Goal: Information Seeking & Learning: Find specific page/section

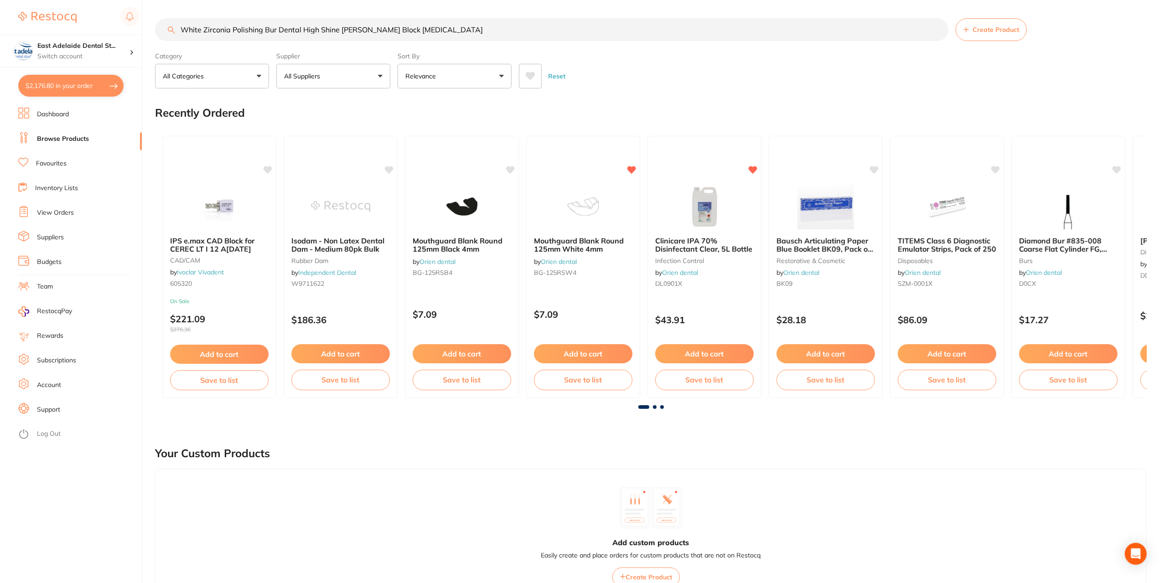
scroll to position [456, 0]
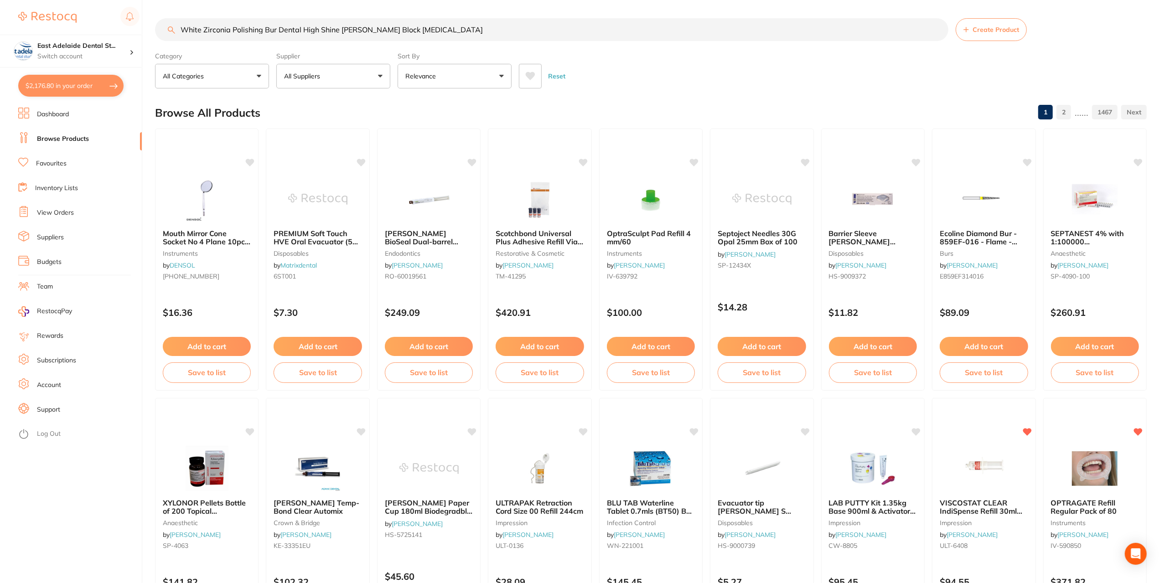
drag, startPoint x: 278, startPoint y: 31, endPoint x: 337, endPoint y: 28, distance: 59.3
click at [337, 28] on input "White Zirconia Polishing Bur Dental High Shine [PERSON_NAME] Block [MEDICAL_DAT…" at bounding box center [551, 29] width 793 height 23
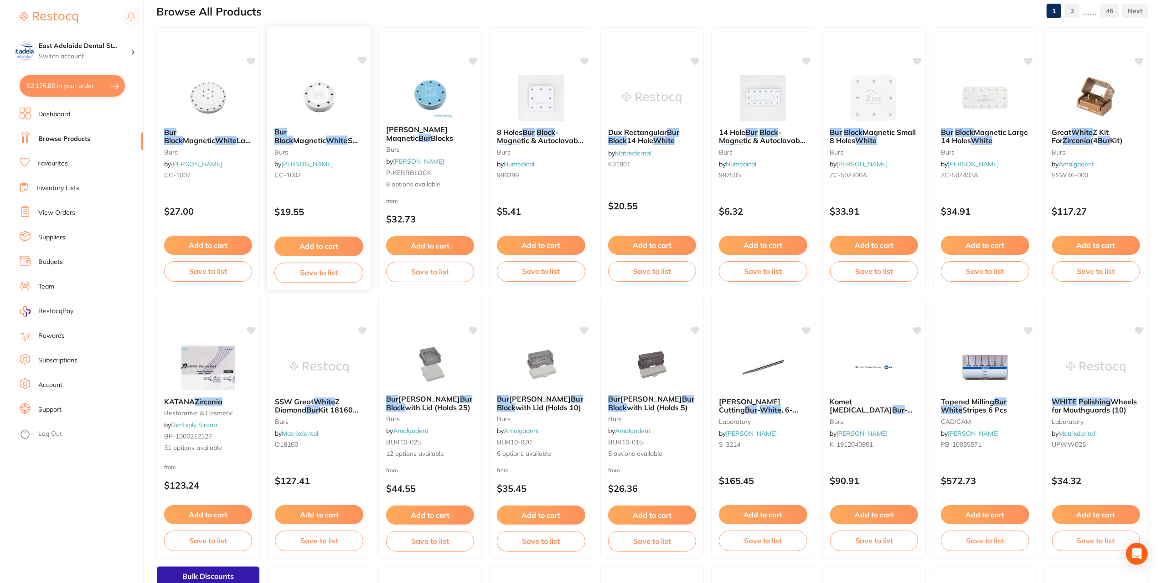
scroll to position [0, 0]
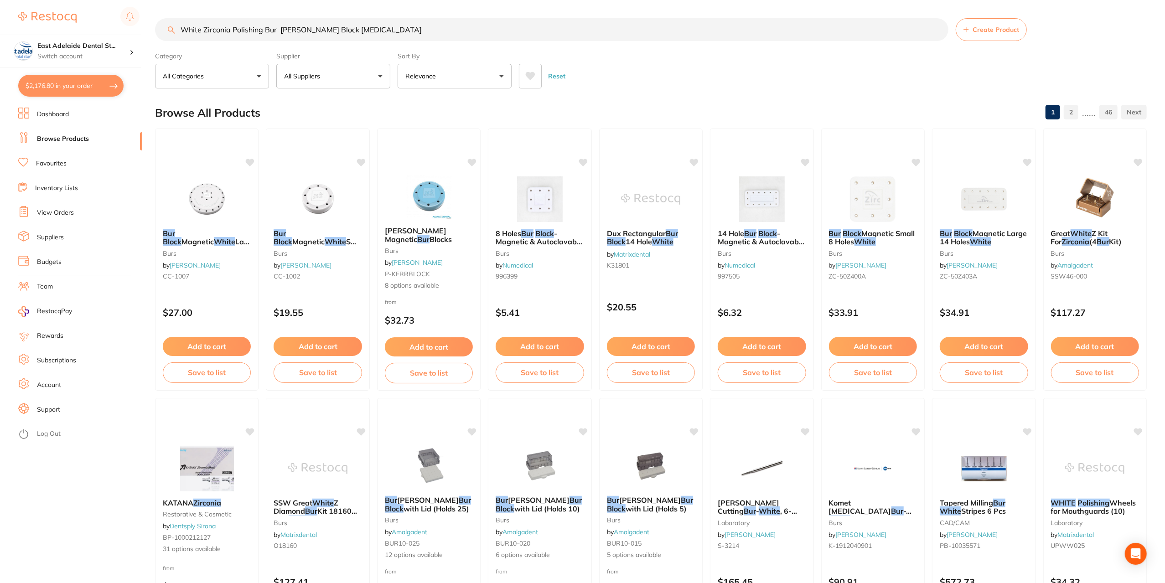
drag, startPoint x: 203, startPoint y: 33, endPoint x: 127, endPoint y: 32, distance: 76.6
click at [127, 32] on div "$2,176.80 [STREET_ADDRESS] Switch account East Adelaide Dental Studio $2,176.80…" at bounding box center [582, 291] width 1165 height 583
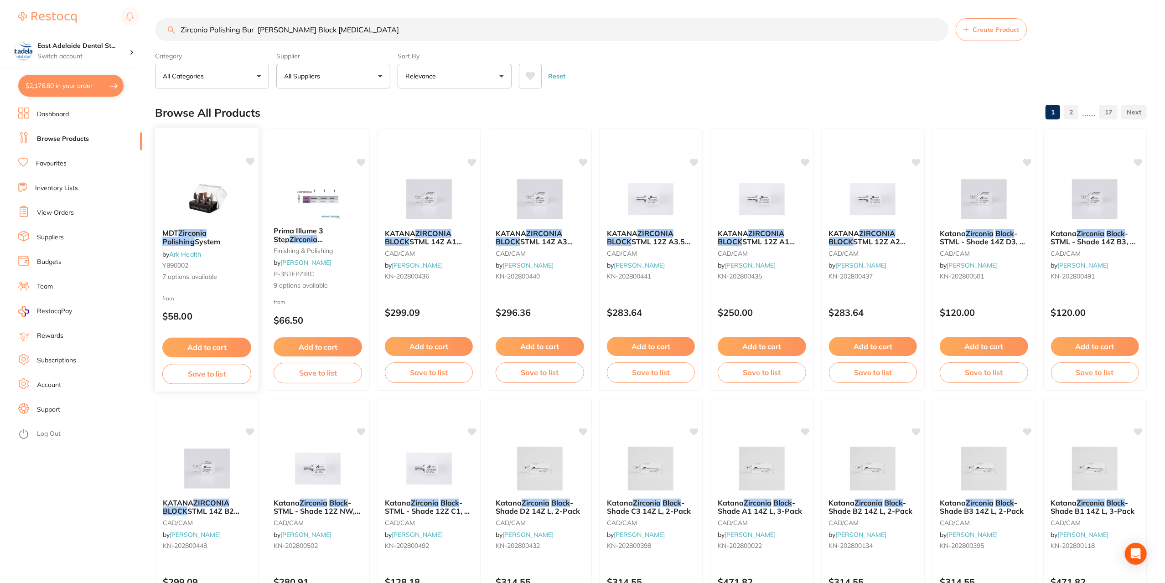
click at [243, 271] on div "MDT Zirconia Polishing System by Ark Health Y890002 7 options available" at bounding box center [207, 255] width 104 height 67
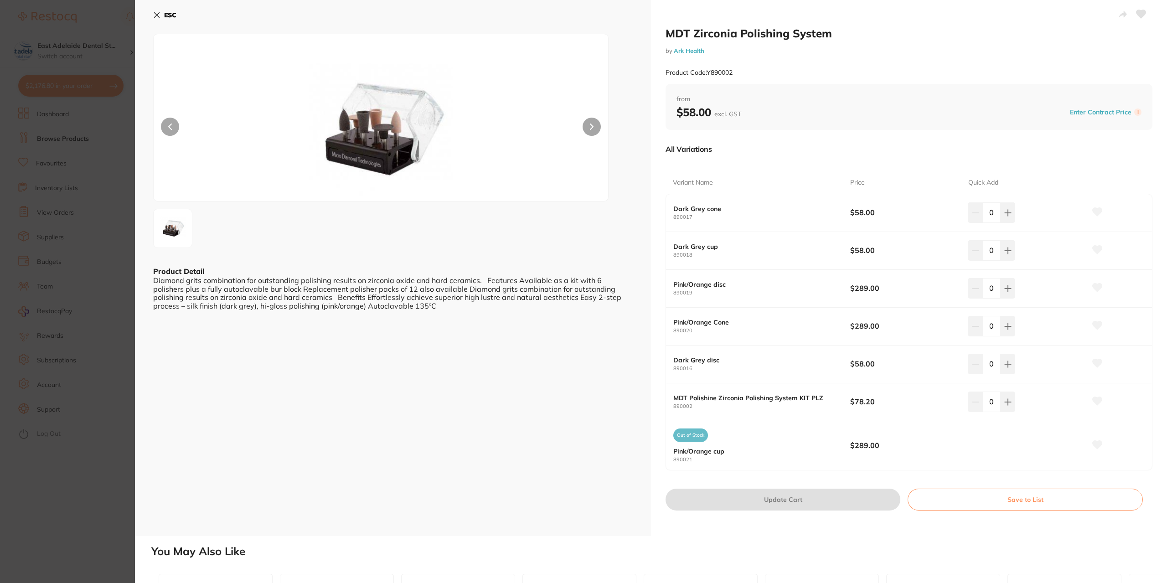
click at [154, 13] on icon at bounding box center [156, 14] width 7 height 7
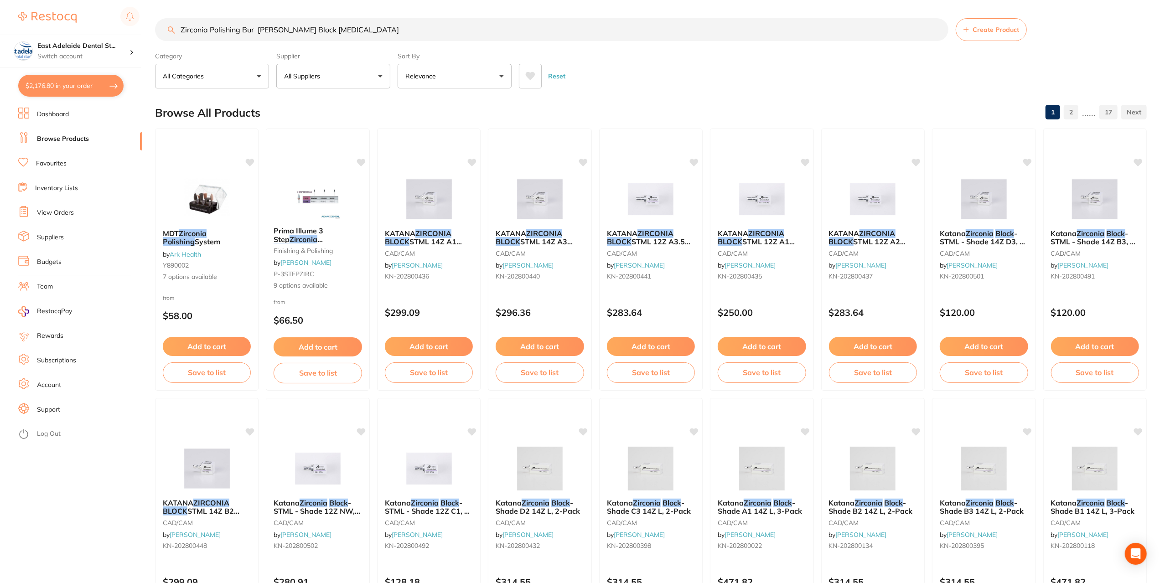
drag, startPoint x: 287, startPoint y: 31, endPoint x: 271, endPoint y: 47, distance: 22.9
click at [271, 47] on section "Zirconia Polishing Bur [PERSON_NAME] Block [MEDICAL_DATA] Create Product Catego…" at bounding box center [650, 53] width 991 height 70
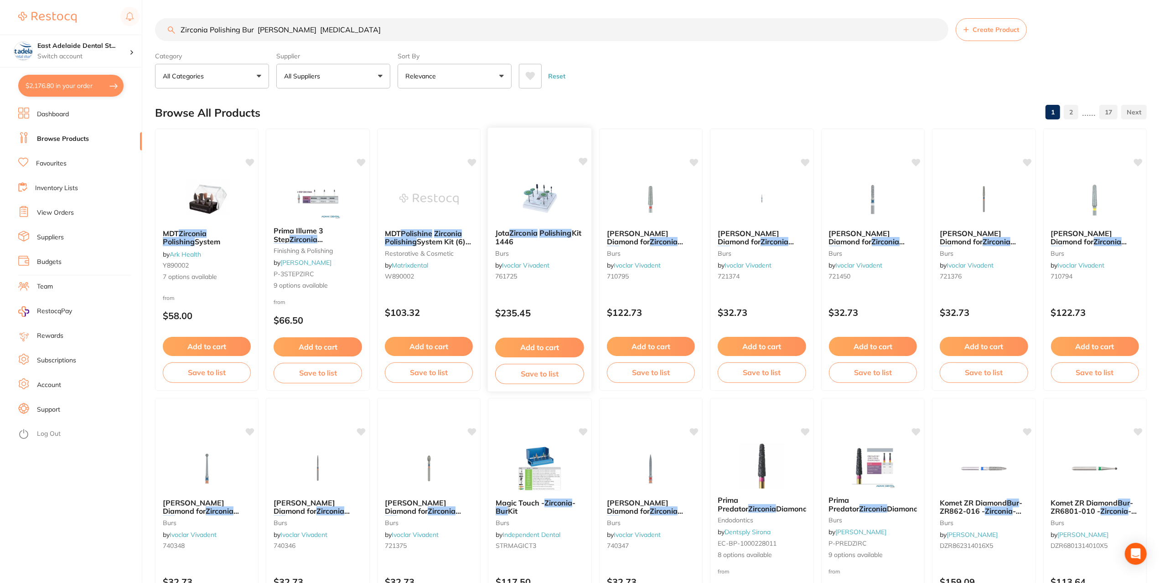
type input "Zirconia Polishing Bur [PERSON_NAME] [MEDICAL_DATA]"
click at [519, 244] on span "Kit 1446" at bounding box center [538, 237] width 86 height 18
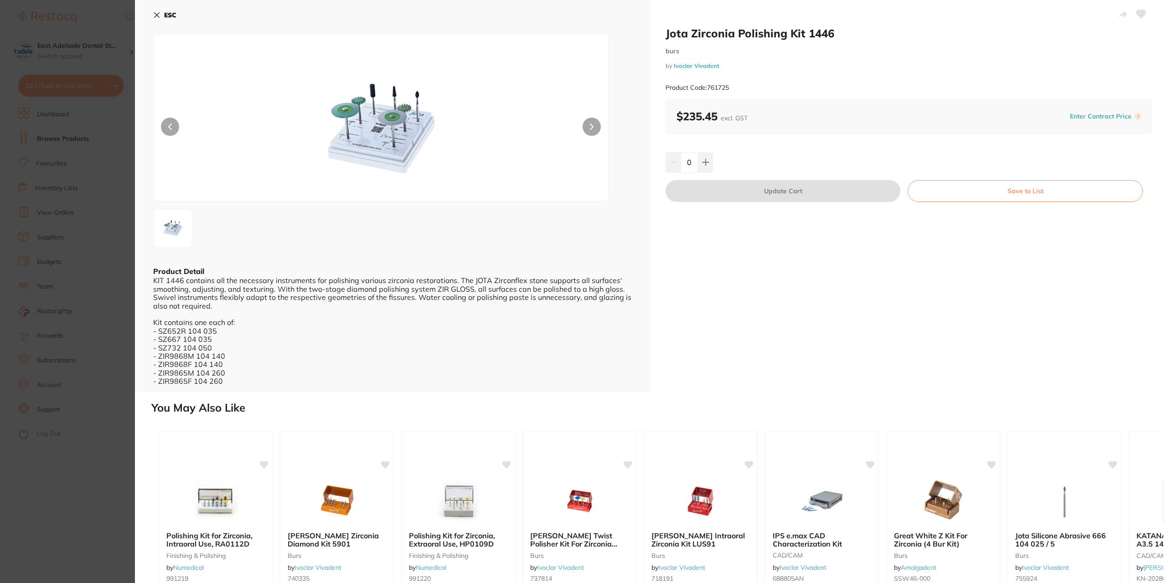
click at [151, 505] on div "Polishing Kit for Zirconia, Intraoral Use, RA0112D finishing & polishing by Num…" at bounding box center [657, 561] width 1012 height 277
click at [124, 516] on section "[PERSON_NAME] Polishing Kit 1446 burs by Ivoclar Vivadent Product Code: 761725 …" at bounding box center [583, 291] width 1167 height 583
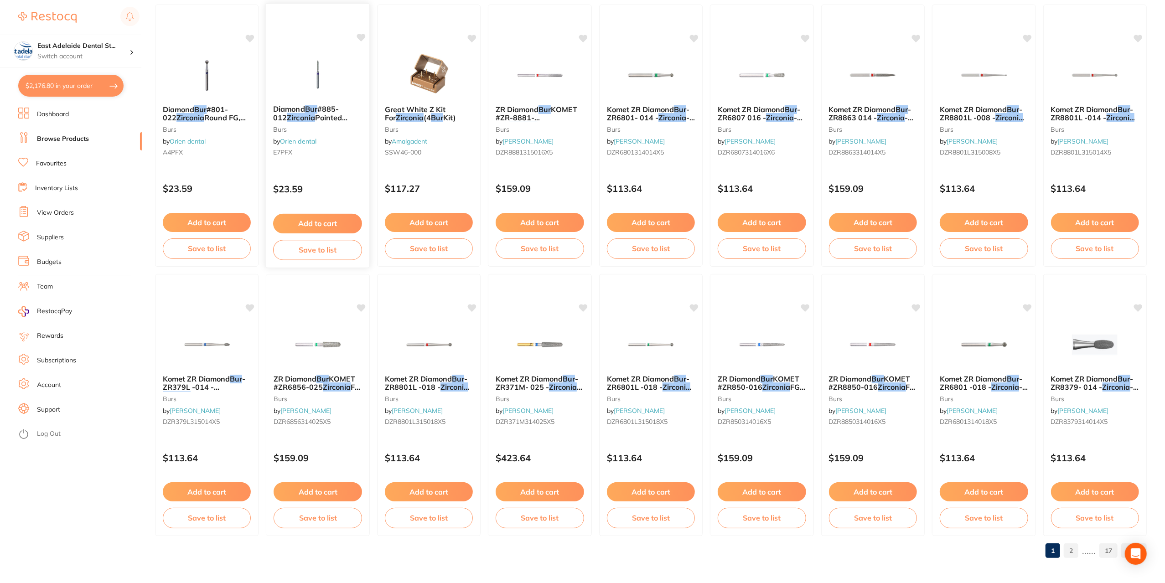
scroll to position [928, 0]
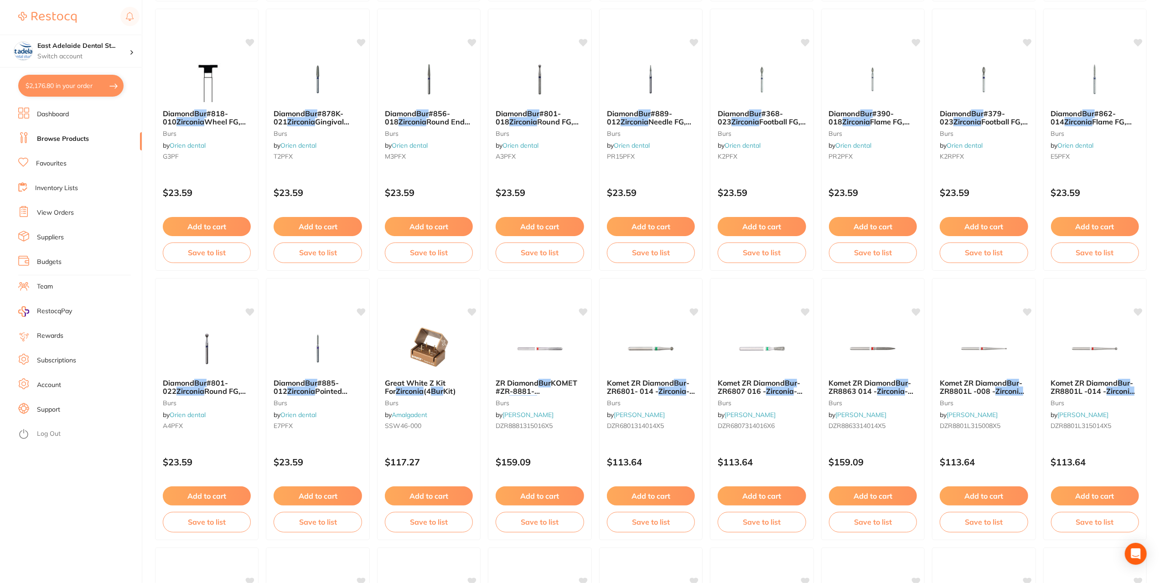
click at [49, 135] on link "Browse Products" at bounding box center [63, 138] width 52 height 9
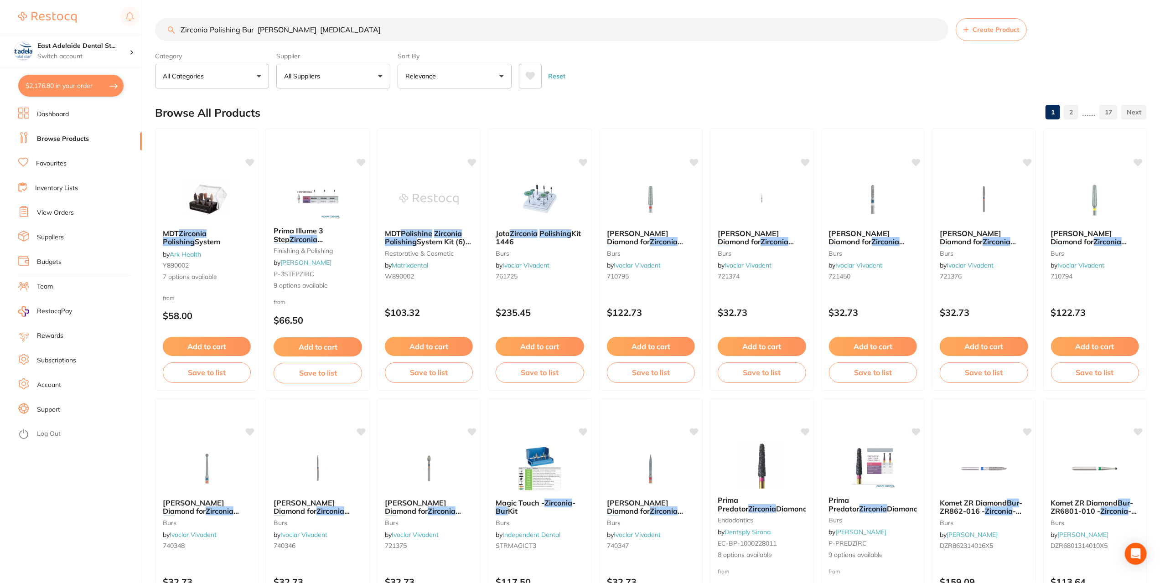
click at [39, 102] on section "East Adelaide Dental St... Switch account East Adelaide Dental Studio $2,176.80…" at bounding box center [71, 291] width 142 height 583
click at [42, 113] on link "Dashboard" at bounding box center [53, 114] width 32 height 9
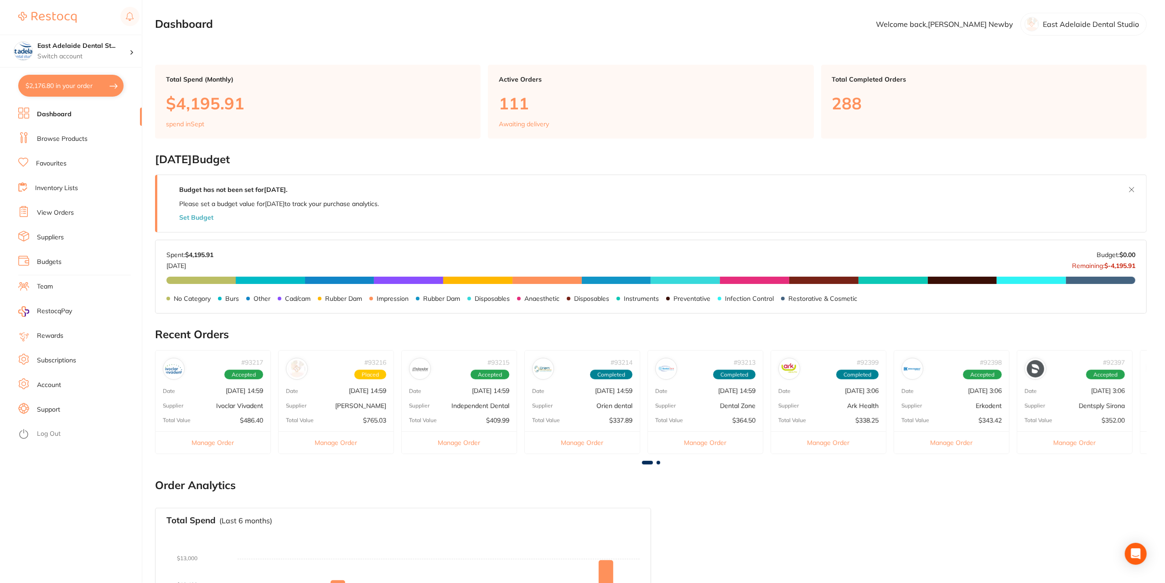
click at [50, 139] on link "Browse Products" at bounding box center [62, 138] width 51 height 9
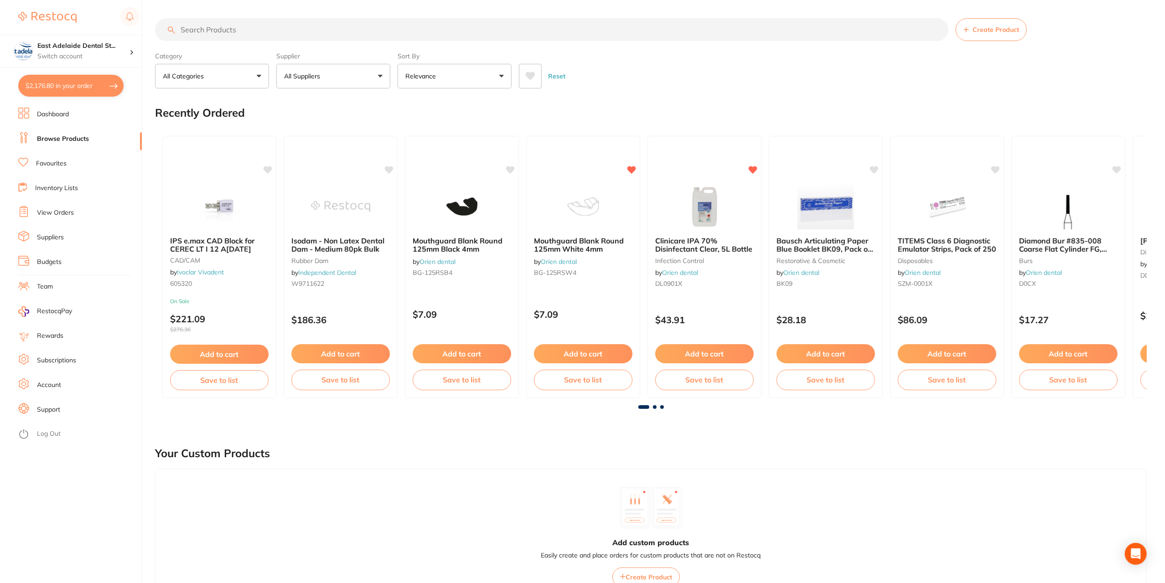
click at [205, 28] on input "search" at bounding box center [551, 29] width 793 height 23
paste input "Komet ETNA [MEDICAL_DATA] Kit KIT 4698"
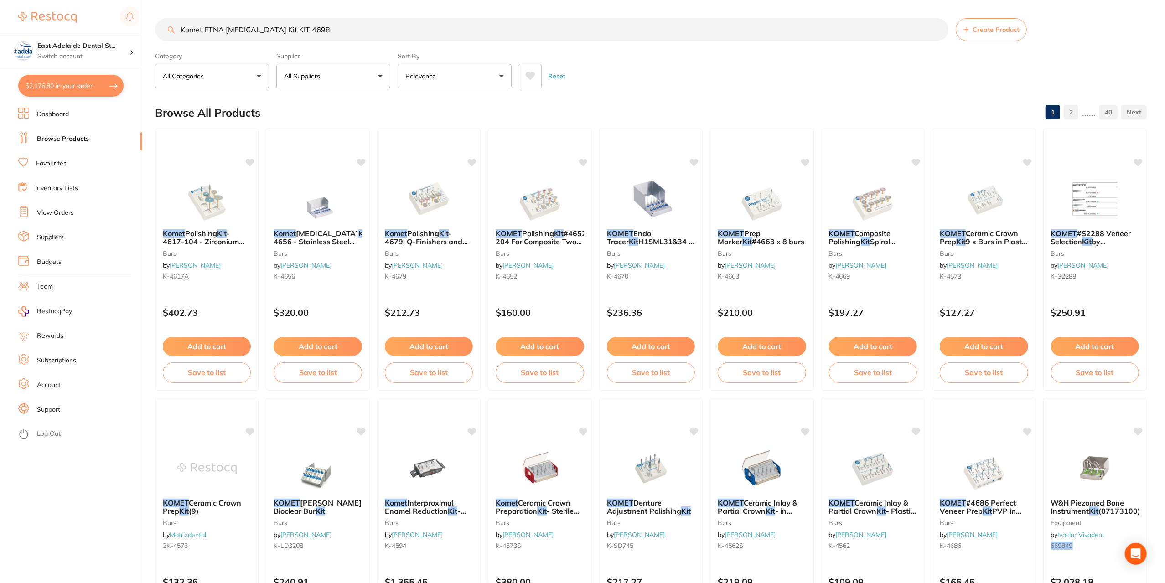
drag, startPoint x: 298, startPoint y: 31, endPoint x: 227, endPoint y: 40, distance: 70.7
click at [227, 40] on input "Komet ETNA [MEDICAL_DATA] Kit KIT 4698" at bounding box center [551, 29] width 793 height 23
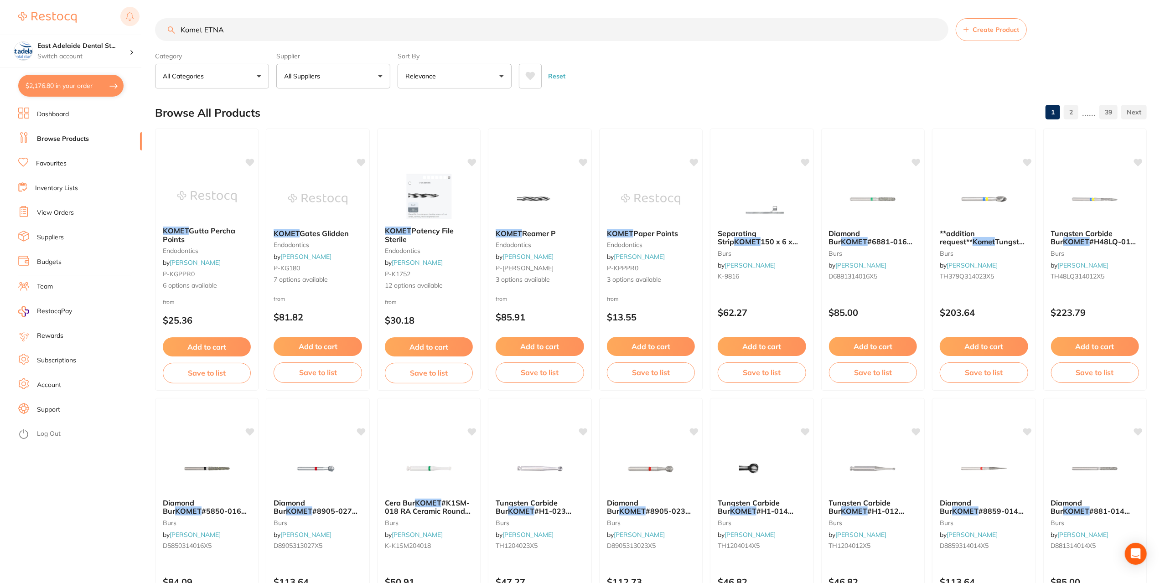
drag, startPoint x: 203, startPoint y: 29, endPoint x: 128, endPoint y: 13, distance: 77.3
click at [128, 13] on div "$2,176.80 [STREET_ADDRESS] Switch account East Adelaide Dental Studio $2,176.80…" at bounding box center [582, 291] width 1165 height 583
type input "ETNA"
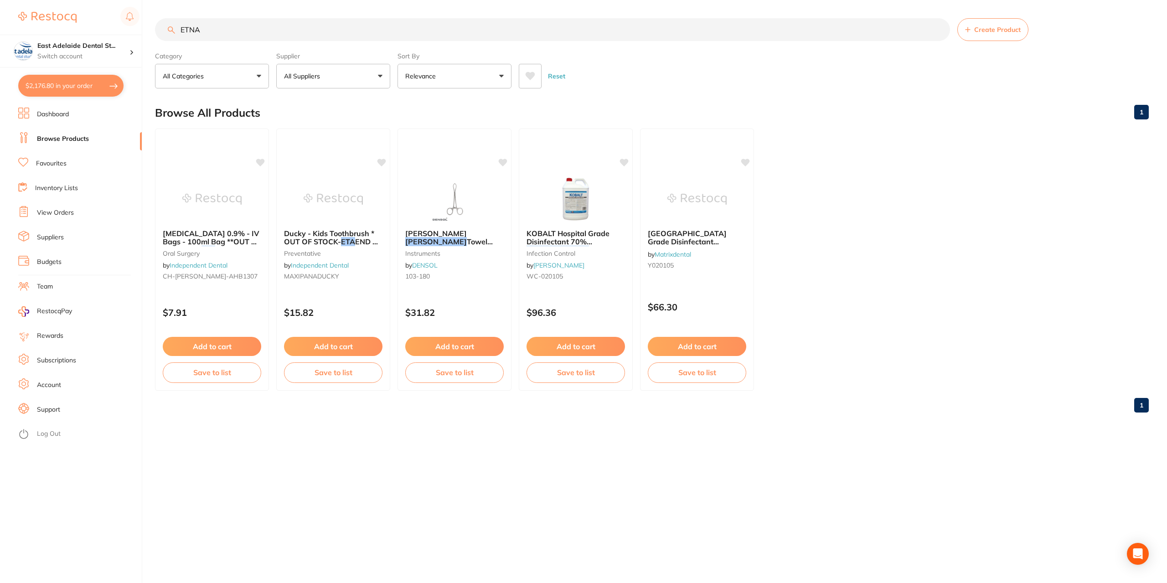
drag, startPoint x: 231, startPoint y: 25, endPoint x: 113, endPoint y: -5, distance: 121.5
click at [113, 0] on html "$2,176.80 [STREET_ADDRESS] Switch account East Adelaide Dental Studio $2,176.80…" at bounding box center [583, 291] width 1167 height 583
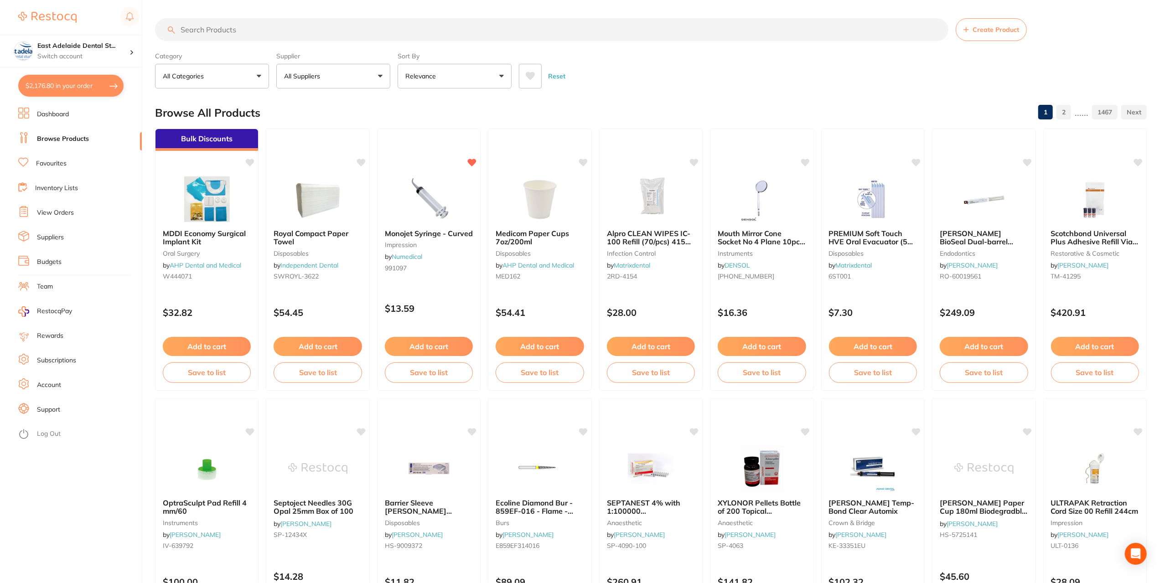
click at [41, 137] on link "Browse Products" at bounding box center [63, 138] width 52 height 9
